Goal: Task Accomplishment & Management: Manage account settings

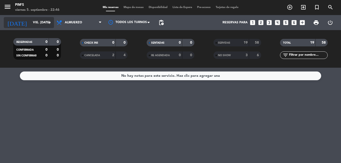
click at [47, 20] on icon "arrow_drop_down" at bounding box center [50, 23] width 6 height 6
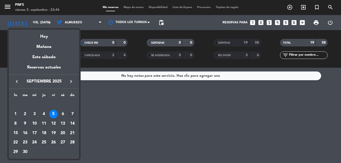
click at [71, 113] on div "7" at bounding box center [72, 114] width 9 height 9
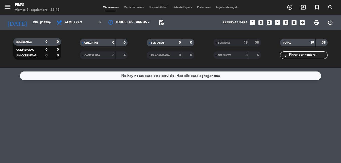
type input "dom. [DATE]"
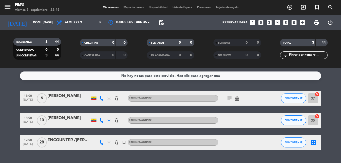
click at [59, 119] on div "[PERSON_NAME]" at bounding box center [68, 118] width 43 height 7
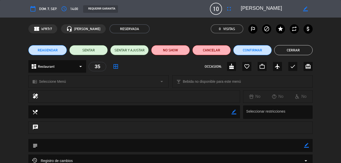
click at [306, 9] on icon "border_color" at bounding box center [305, 9] width 5 height 5
type textarea "[PERSON_NAME]"
click at [306, 9] on icon at bounding box center [305, 9] width 5 height 5
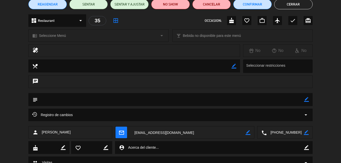
scroll to position [50, 0]
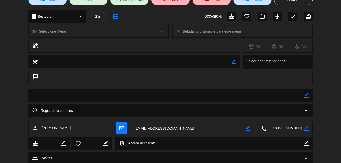
click at [307, 95] on icon "border_color" at bounding box center [306, 95] width 5 height 5
click at [191, 97] on textarea at bounding box center [171, 95] width 266 height 13
type textarea "VENTANA"
click at [306, 97] on icon at bounding box center [306, 95] width 5 height 5
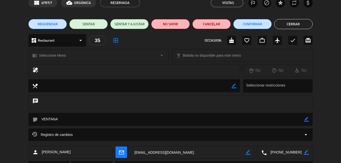
scroll to position [0, 0]
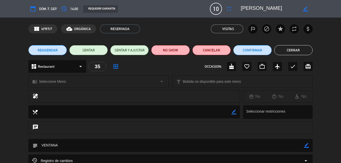
drag, startPoint x: 298, startPoint y: 48, endPoint x: 294, endPoint y: 48, distance: 3.8
click at [294, 48] on button "Cerrar" at bounding box center [293, 50] width 38 height 10
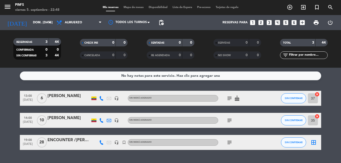
click at [228, 120] on icon "subject" at bounding box center [230, 121] width 6 height 6
click at [227, 98] on icon "subject" at bounding box center [230, 98] width 6 height 6
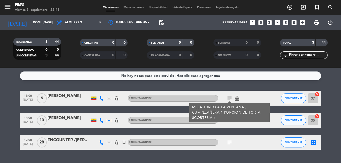
click at [263, 96] on div "subject MESA JUNTO A LA VENTANA , CUMPLEAÑERA 1 PORCION DE TORTA 8CORTESIA ) ca…" at bounding box center [240, 98] width 45 height 15
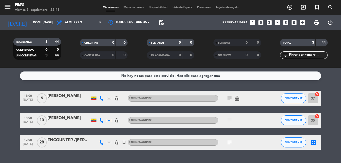
click at [229, 120] on icon "subject" at bounding box center [230, 121] width 6 height 6
click at [70, 119] on div "[PERSON_NAME]" at bounding box center [68, 118] width 43 height 7
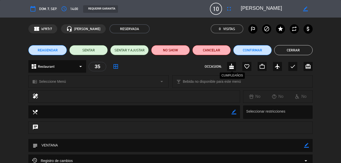
click at [234, 67] on icon "cake" at bounding box center [232, 67] width 6 height 6
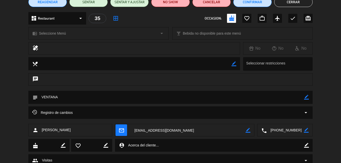
scroll to position [50, 0]
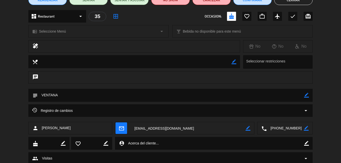
click at [307, 95] on icon "border_color" at bounding box center [306, 95] width 5 height 5
type textarea "VENTANA. 2 CUMPLEAÑEROS"
click at [308, 95] on icon at bounding box center [306, 95] width 5 height 5
drag, startPoint x: 289, startPoint y: 4, endPoint x: 286, endPoint y: 6, distance: 3.4
click at [289, 4] on button "Cerrar" at bounding box center [293, 0] width 38 height 10
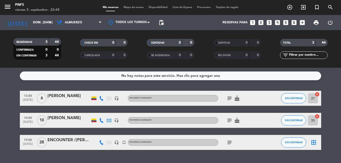
click at [318, 116] on icon "cancel" at bounding box center [317, 116] width 5 height 5
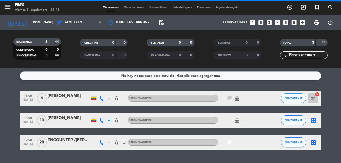
drag, startPoint x: 318, startPoint y: 116, endPoint x: 317, endPoint y: 93, distance: 22.9
click at [317, 93] on icon "cancel" at bounding box center [317, 94] width 5 height 5
